Goal: Information Seeking & Learning: Learn about a topic

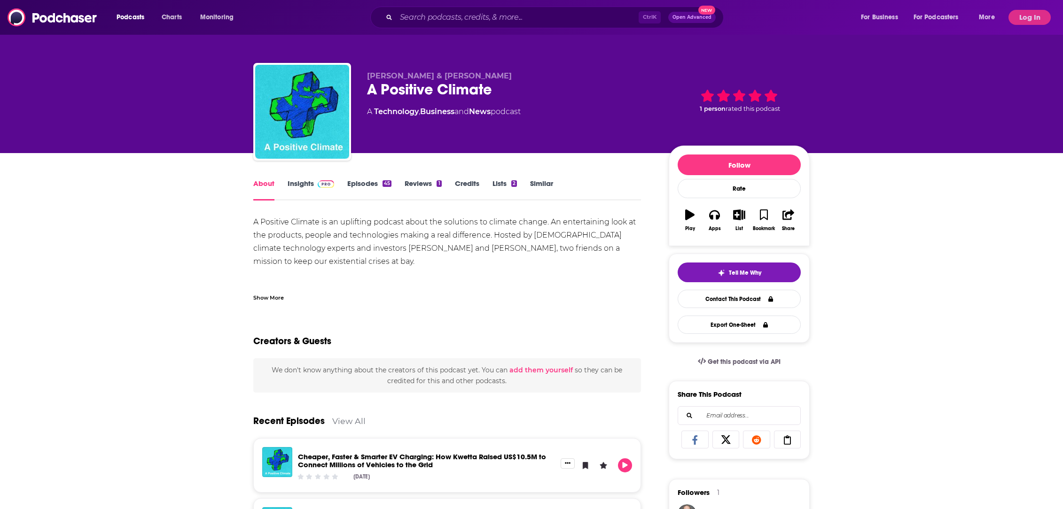
click at [297, 184] on link "Insights" at bounding box center [311, 190] width 47 height 22
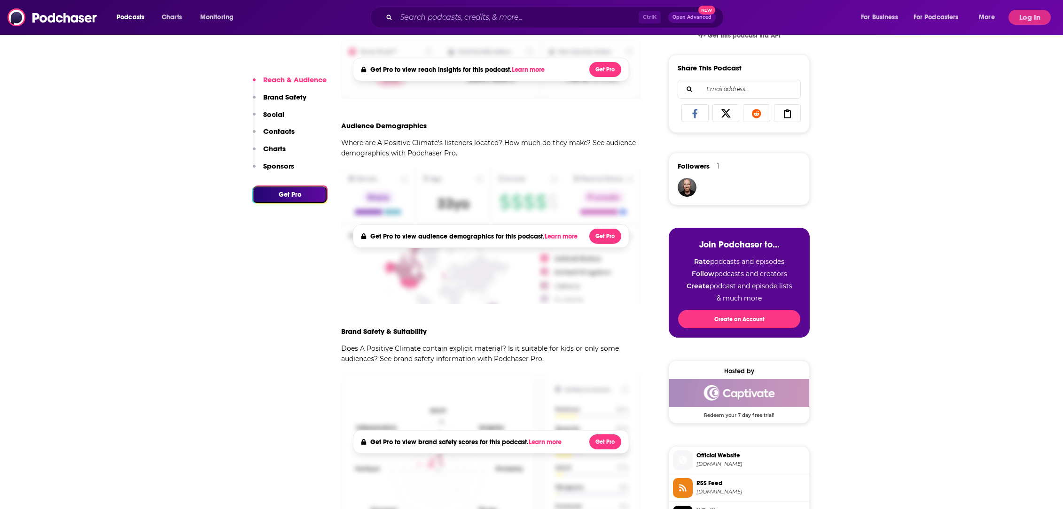
scroll to position [209, 0]
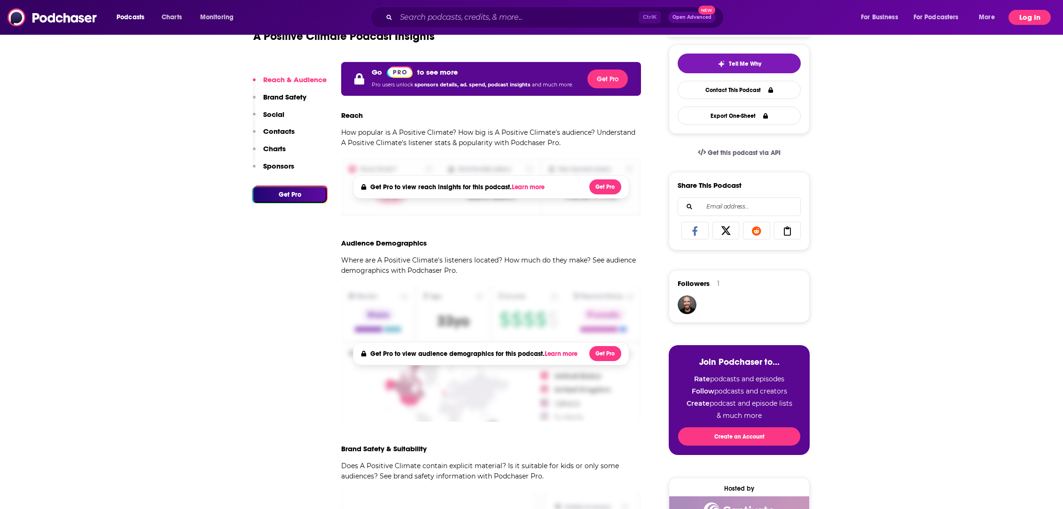
click at [1030, 16] on button "Log In" at bounding box center [1030, 17] width 42 height 15
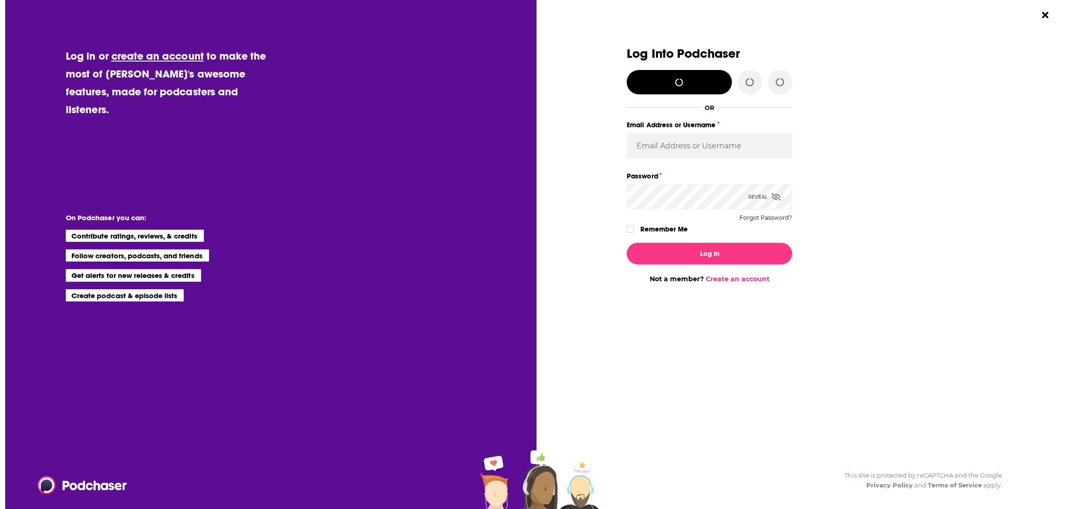
scroll to position [0, 0]
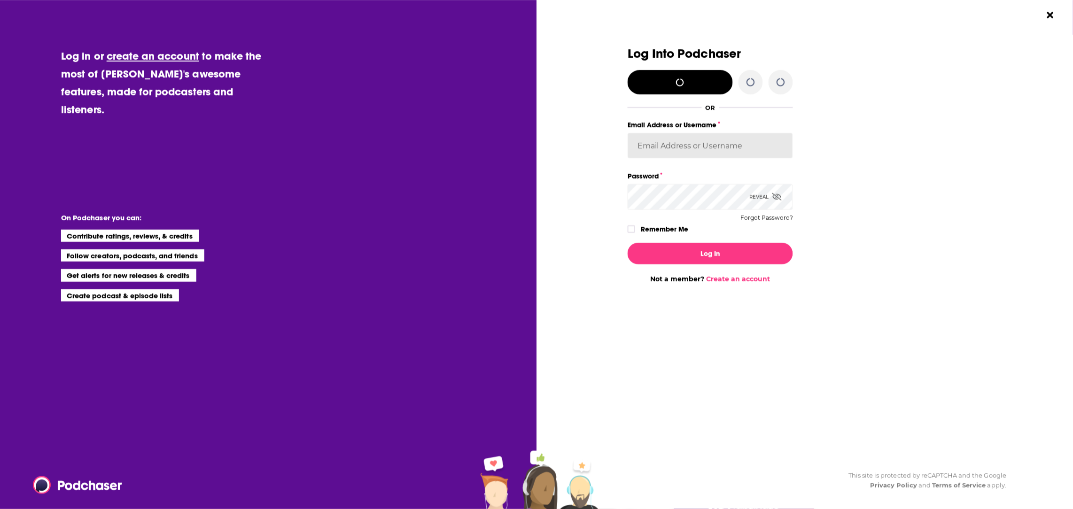
type input "LindaBurns"
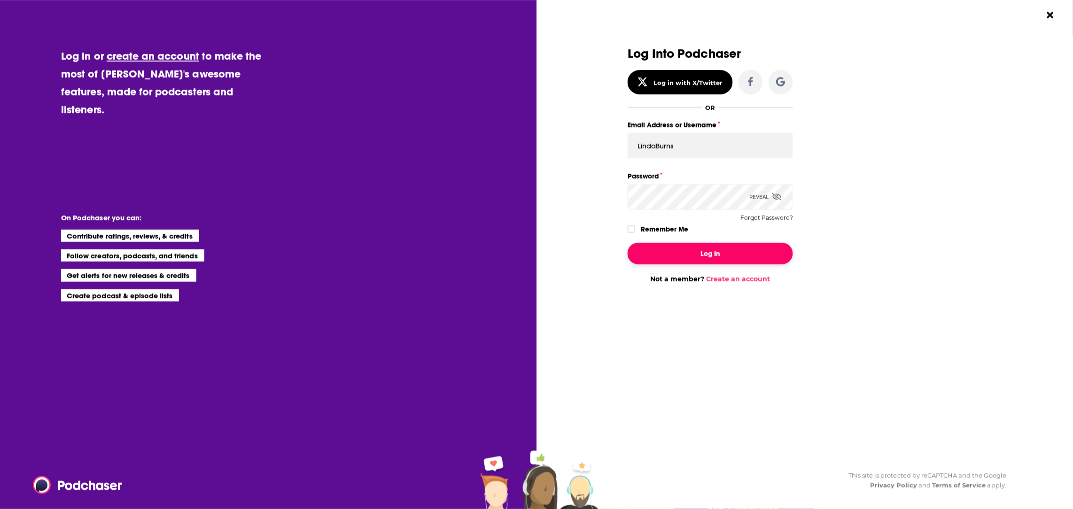
click at [689, 262] on button "Log In" at bounding box center [710, 254] width 165 height 22
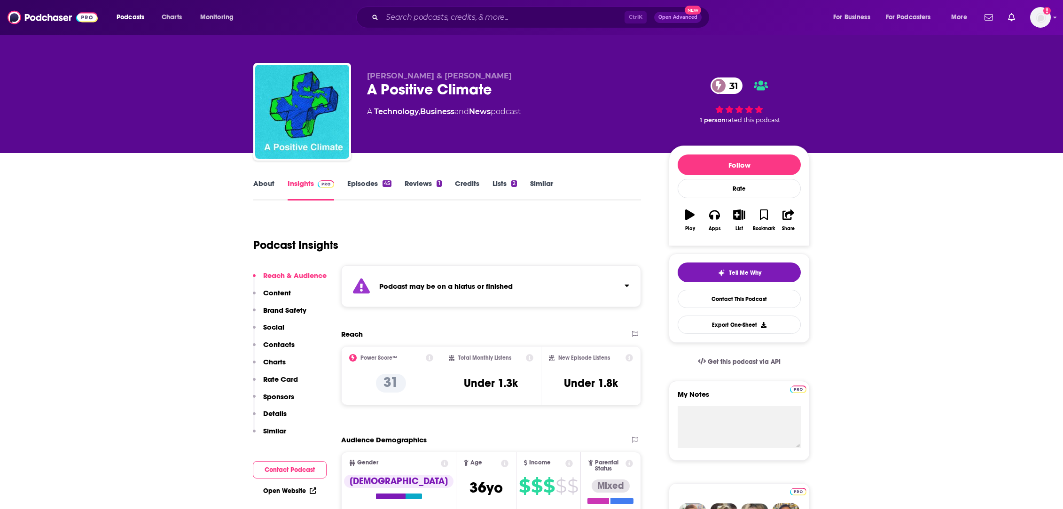
click at [364, 184] on link "Episodes 45" at bounding box center [369, 190] width 44 height 22
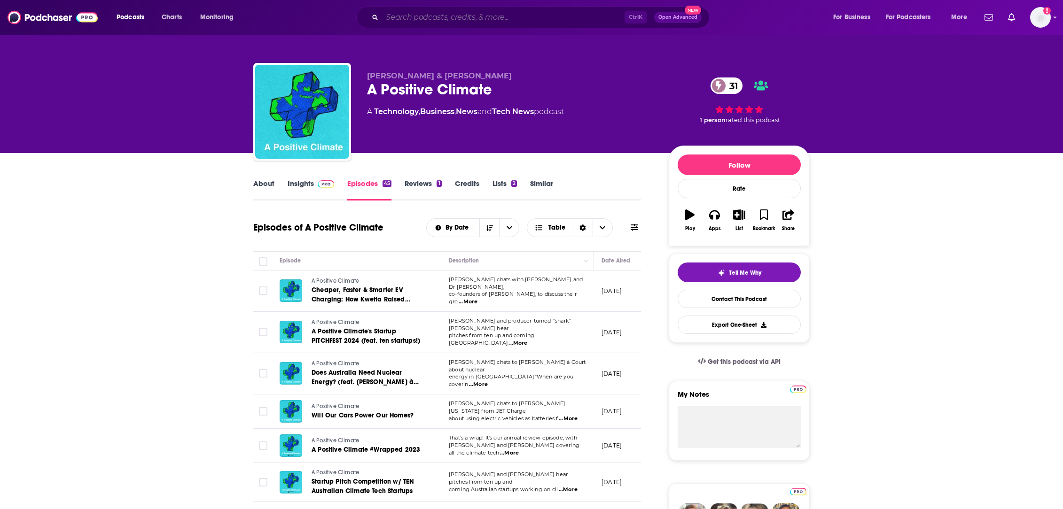
click at [427, 17] on input "Search podcasts, credits, & more..." at bounding box center [503, 17] width 243 height 15
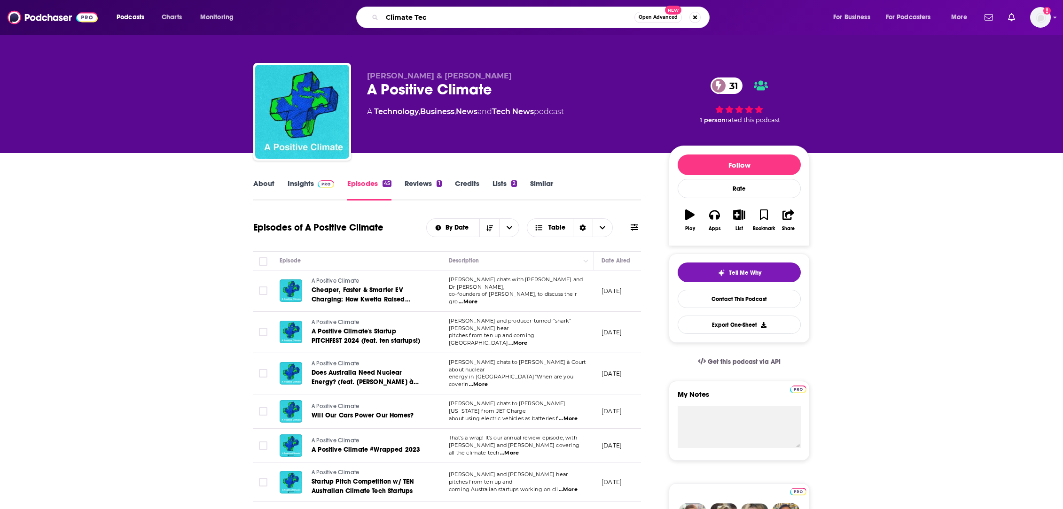
type input "Climate Tech"
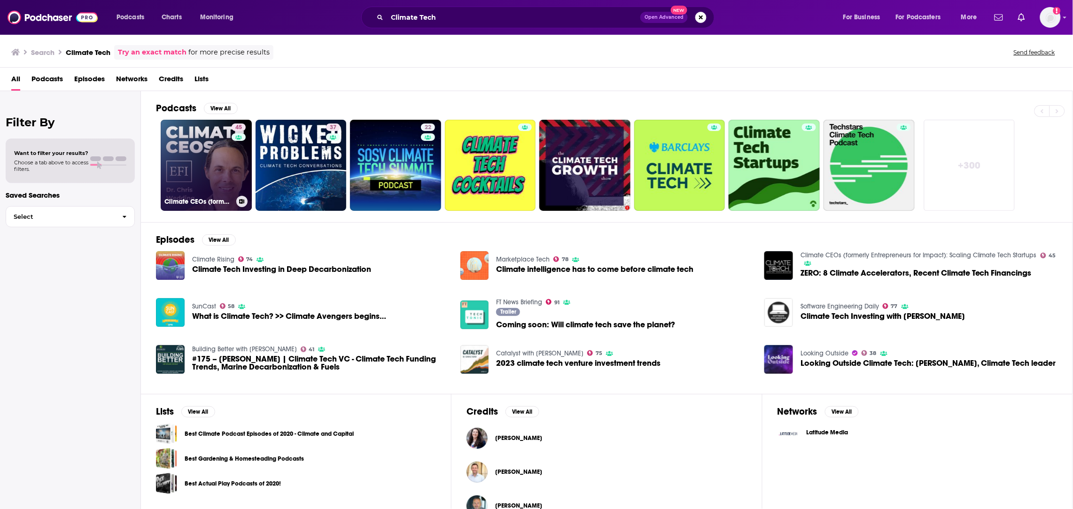
click at [211, 164] on link "45 Climate CEOs (formerly Entrepreneurs for Impact): Scaling Climate Tech Start…" at bounding box center [206, 165] width 91 height 91
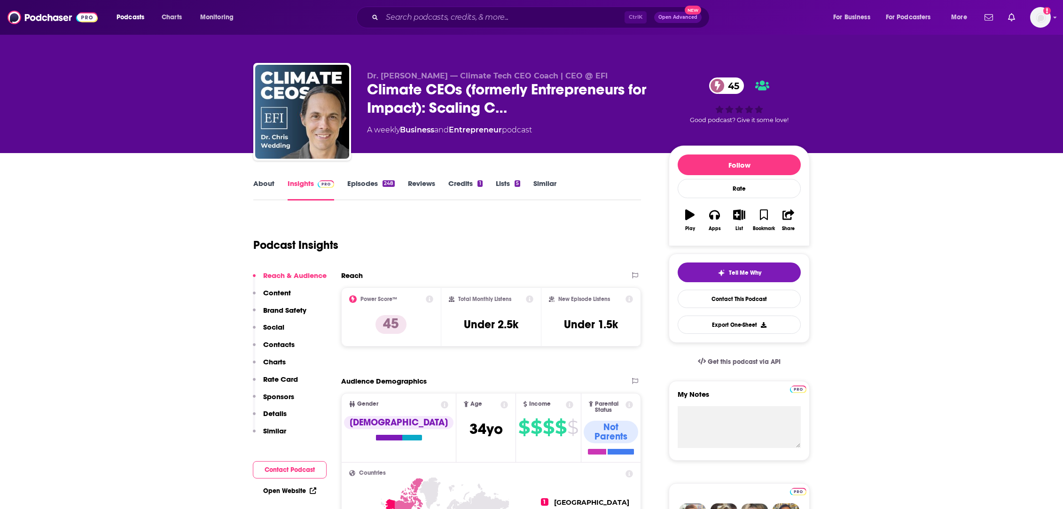
click at [272, 182] on link "About" at bounding box center [263, 190] width 21 height 22
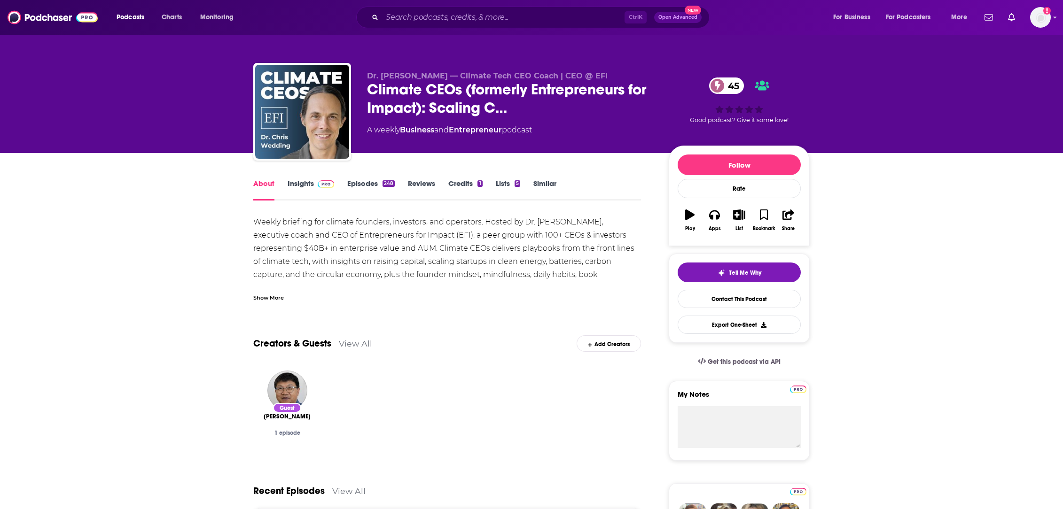
click at [300, 184] on link "Insights" at bounding box center [311, 190] width 47 height 22
